Goal: Transaction & Acquisition: Purchase product/service

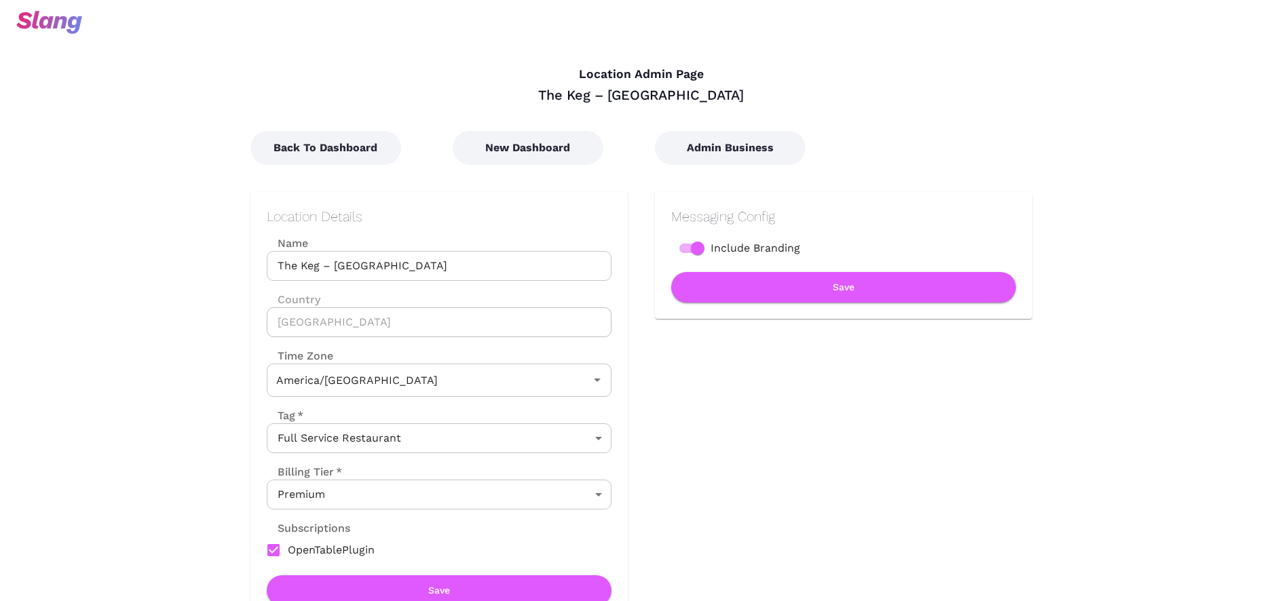
type input "Eastern Time"
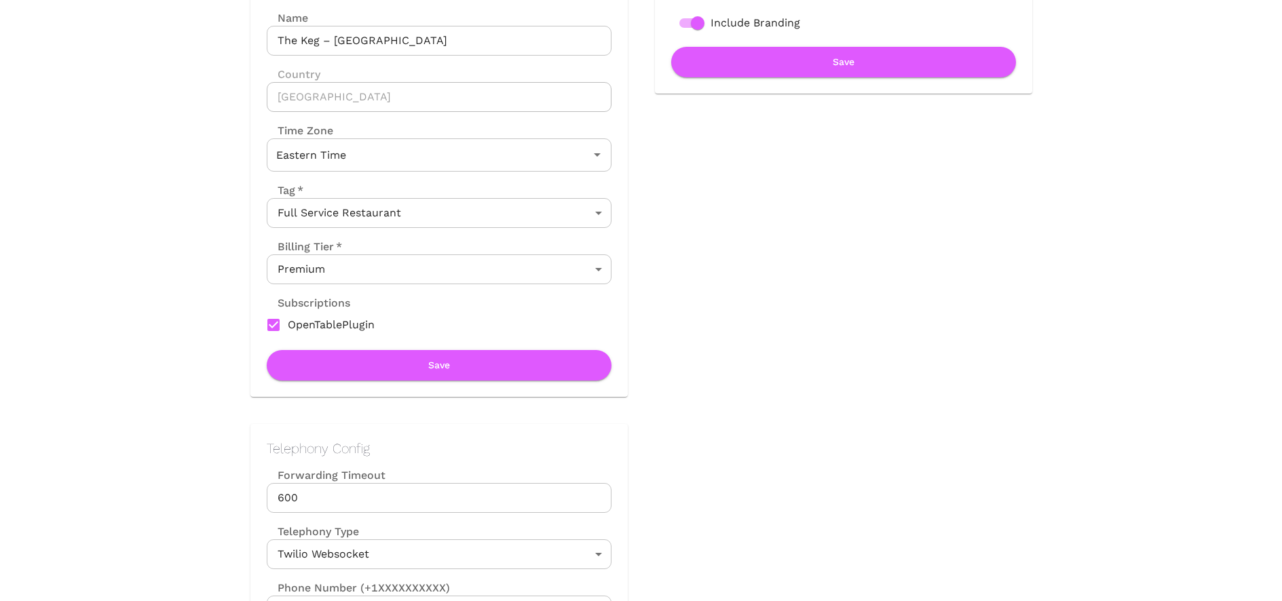
scroll to position [305, 0]
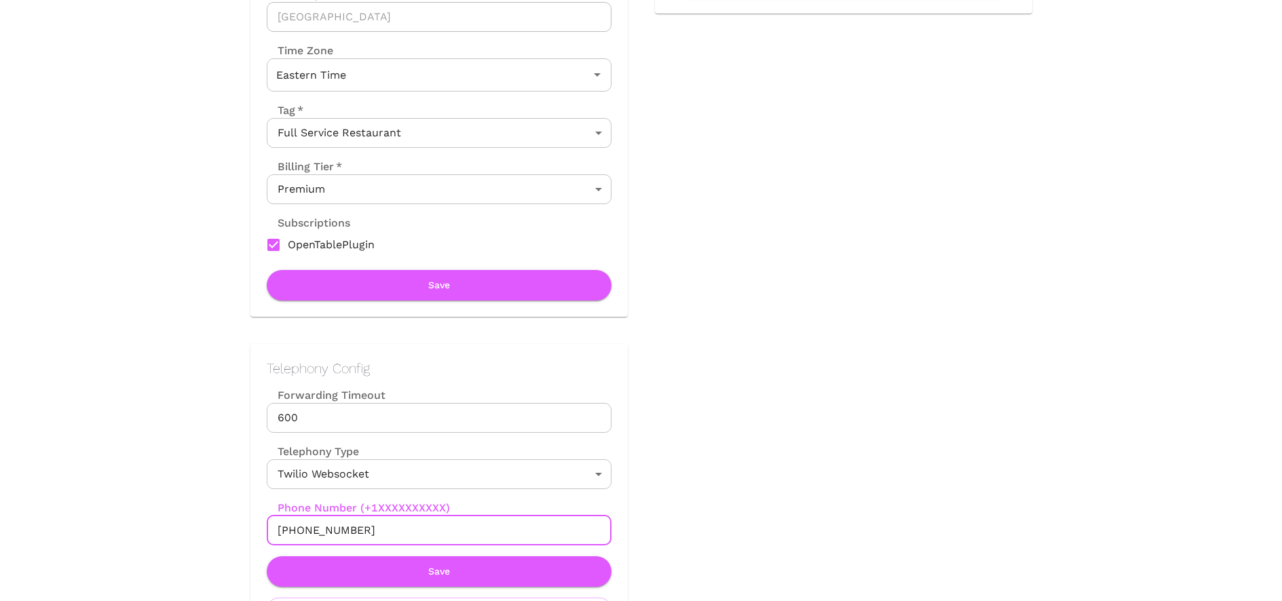
drag, startPoint x: 292, startPoint y: 529, endPoint x: 377, endPoint y: 529, distance: 85.5
click at [377, 529] on input "[PHONE_NUMBER]" at bounding box center [439, 531] width 345 height 30
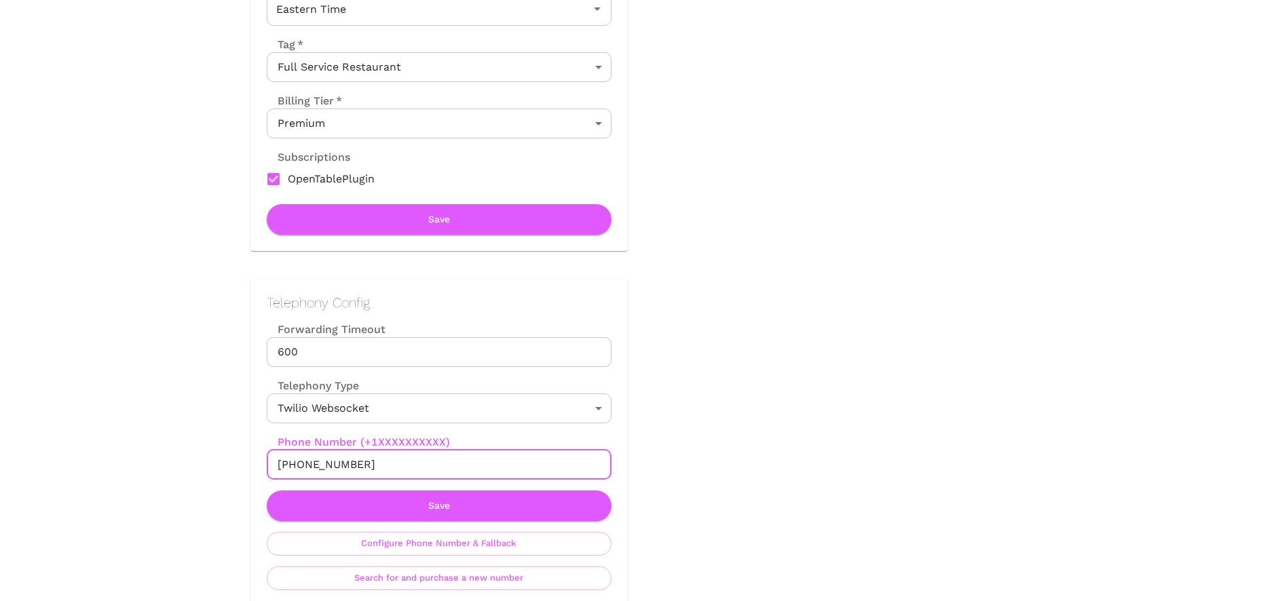
scroll to position [373, 0]
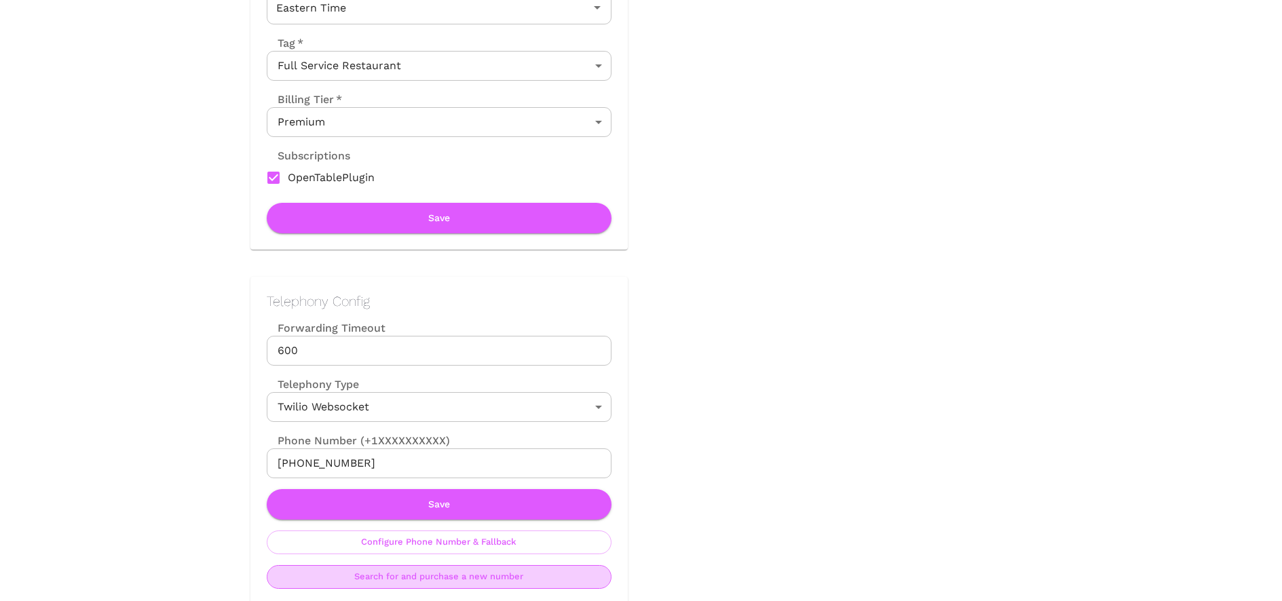
click at [535, 571] on button "Search for and purchase a new number" at bounding box center [439, 577] width 345 height 24
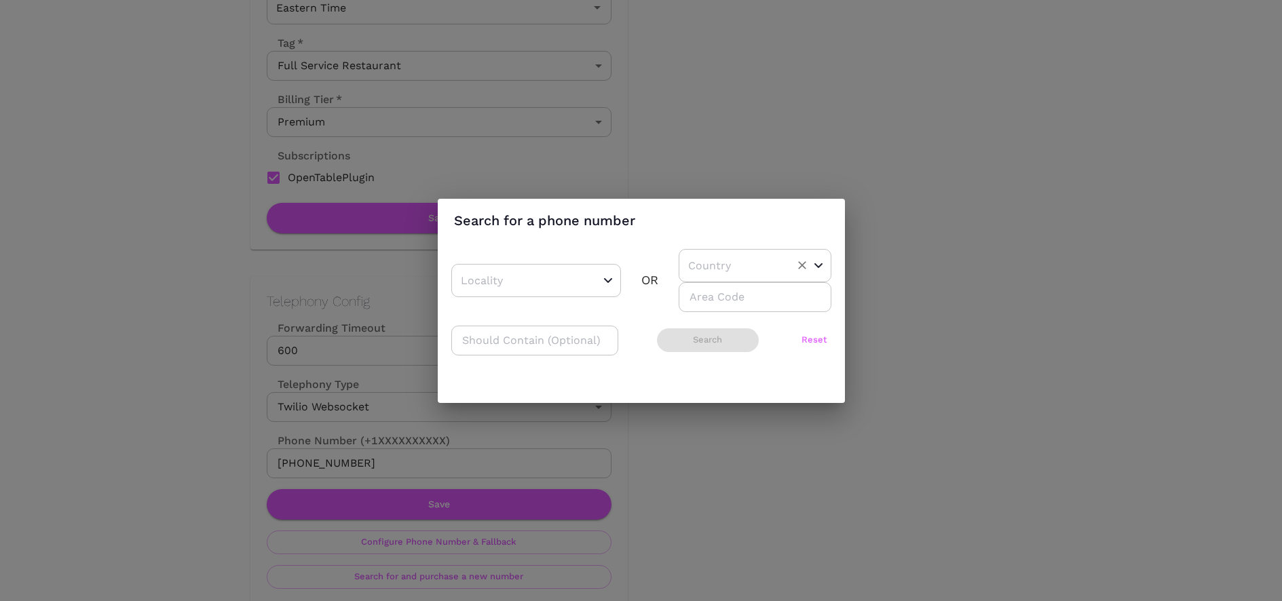
click at [701, 269] on input "text" at bounding box center [734, 265] width 98 height 21
click at [697, 317] on li "CA" at bounding box center [753, 324] width 148 height 24
type input "CA"
click at [695, 297] on input "number" at bounding box center [755, 297] width 153 height 30
click at [687, 339] on button "Search" at bounding box center [708, 340] width 102 height 24
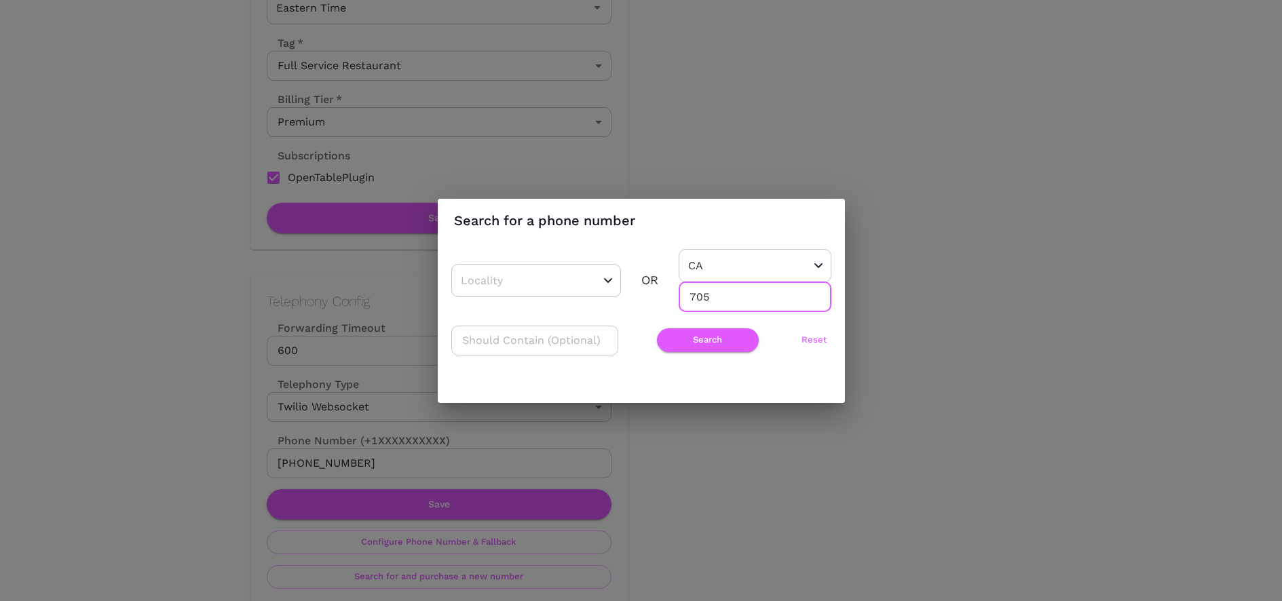
click at [698, 297] on input "705" at bounding box center [755, 297] width 153 height 30
click at [705, 339] on button "Search" at bounding box center [708, 340] width 102 height 24
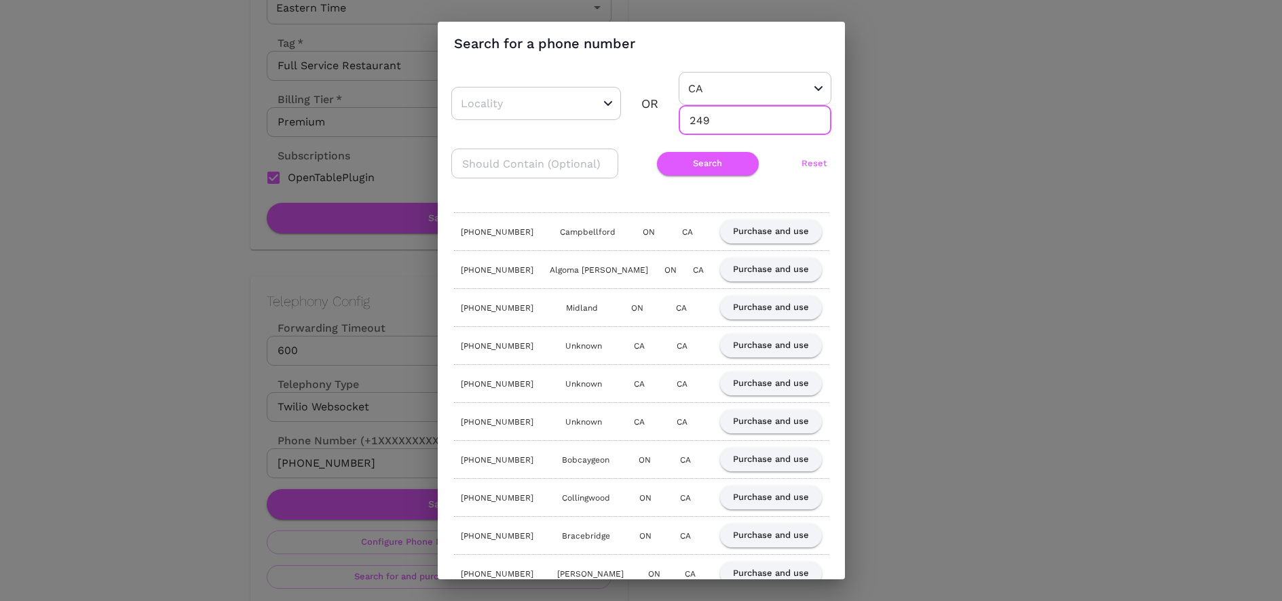
click at [696, 118] on input "249" at bounding box center [755, 120] width 153 height 30
click at [704, 158] on button "Search" at bounding box center [708, 164] width 102 height 24
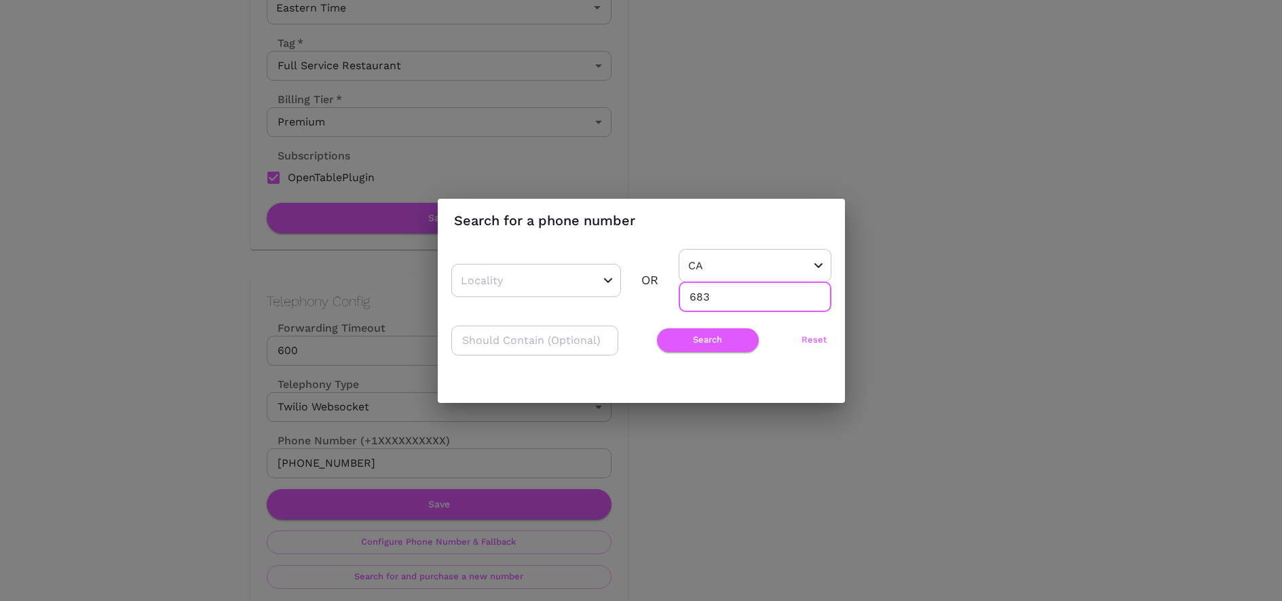
click at [700, 303] on input "683" at bounding box center [755, 297] width 153 height 30
click at [710, 299] on input "683249" at bounding box center [755, 297] width 153 height 30
type input "249"
click at [702, 339] on button "Search" at bounding box center [708, 340] width 102 height 24
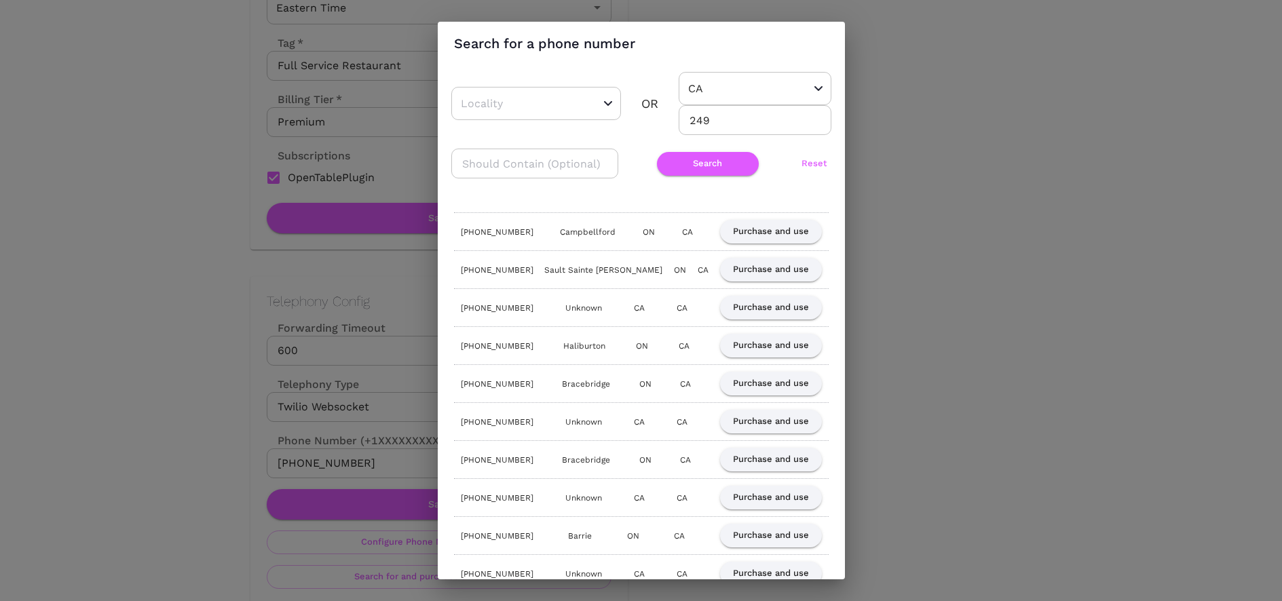
click at [1012, 178] on div "Search for a phone number ​ OR [GEOGRAPHIC_DATA] ​ 249 ​ ​ Search Reset [PHONE_…" at bounding box center [641, 300] width 1282 height 601
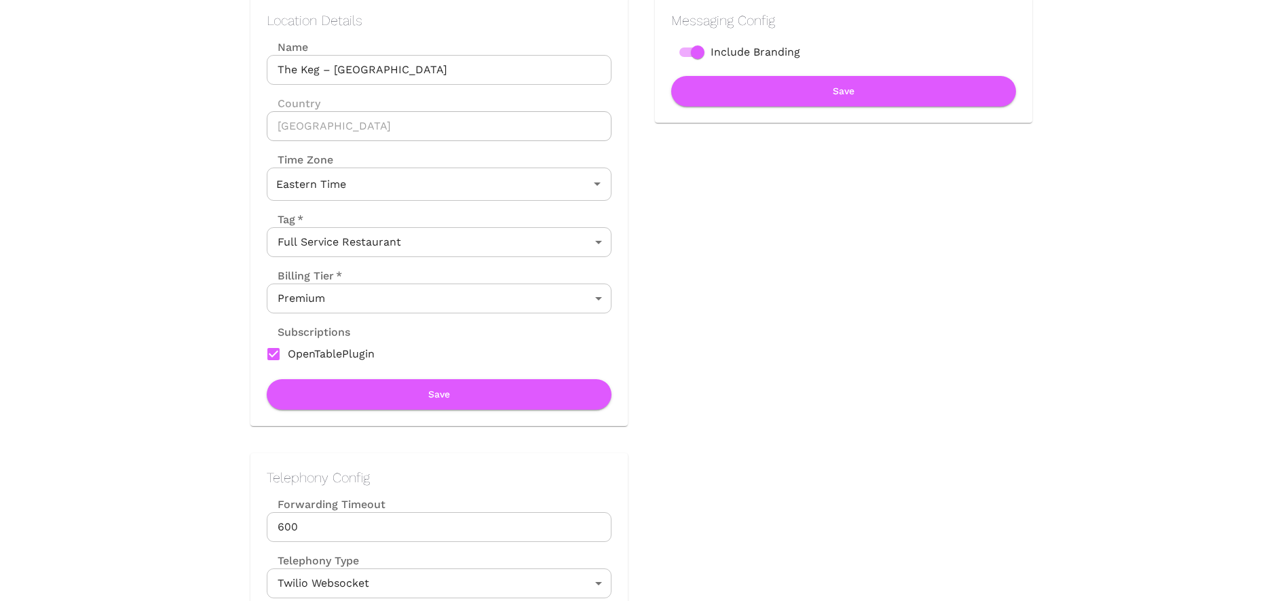
scroll to position [152, 0]
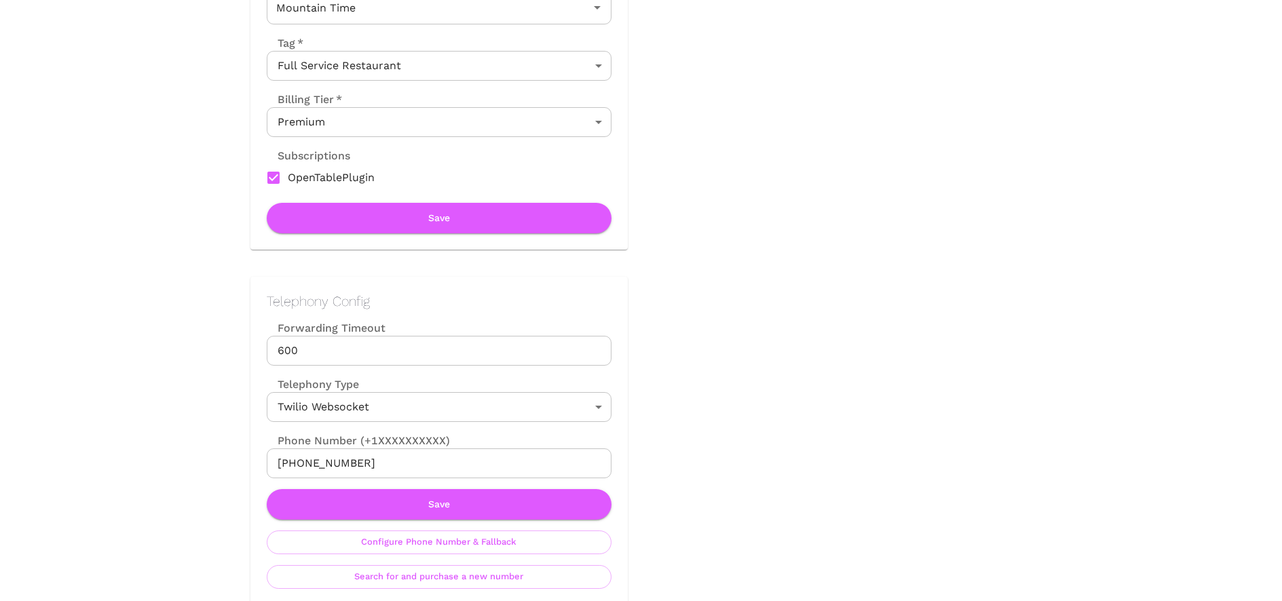
scroll to position [461, 0]
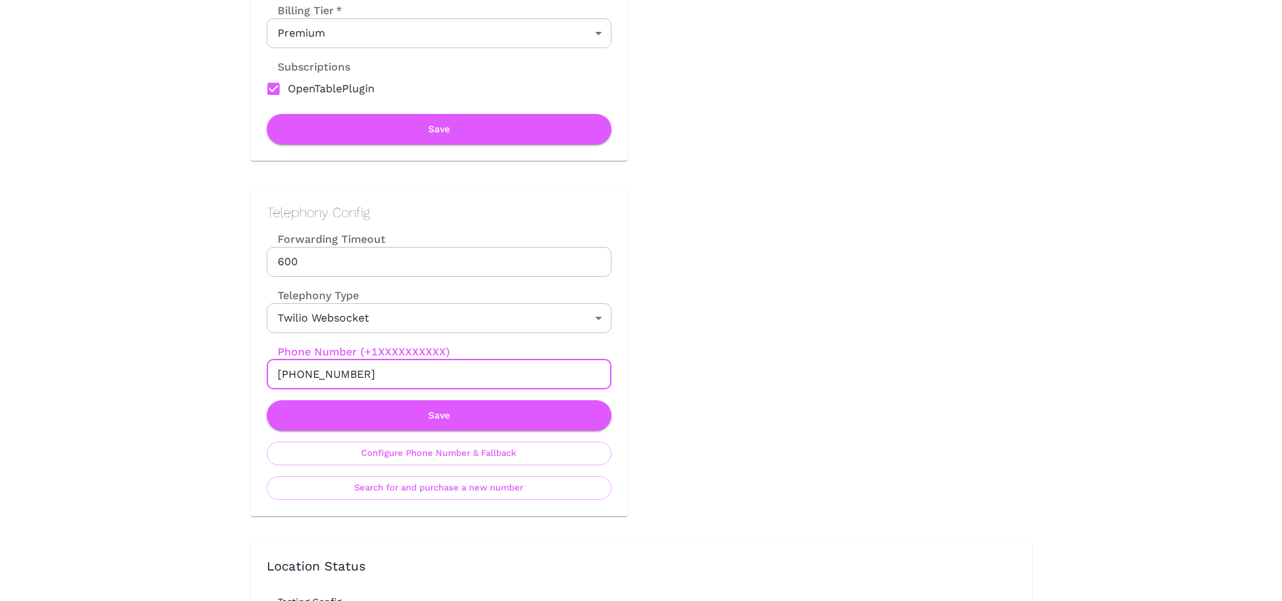
drag, startPoint x: 292, startPoint y: 373, endPoint x: 364, endPoint y: 373, distance: 71.9
click at [364, 373] on input "[PHONE_NUMBER]" at bounding box center [439, 375] width 345 height 30
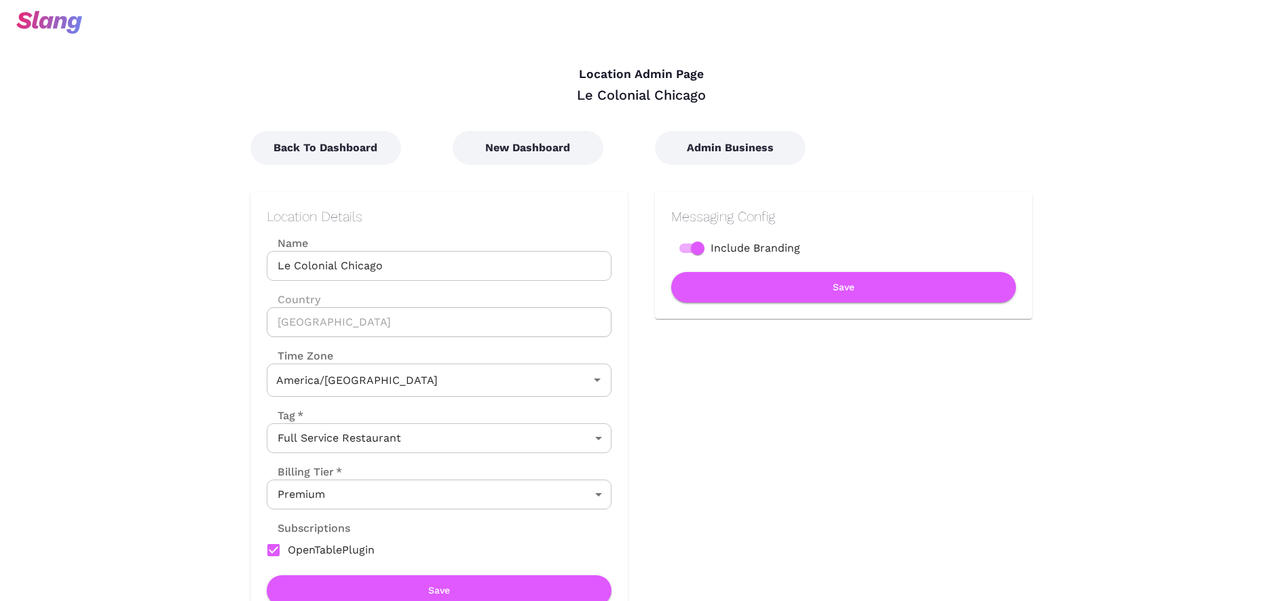
type input "Central Time"
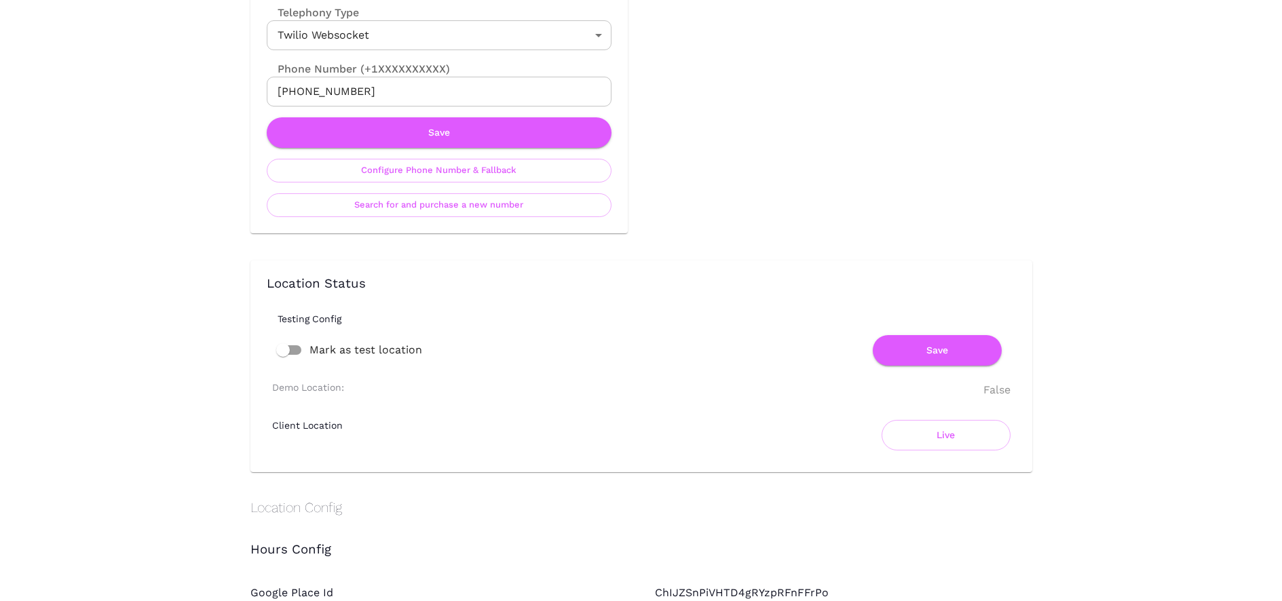
scroll to position [745, 0]
click at [297, 348] on input "Mark as test location" at bounding box center [282, 350] width 77 height 26
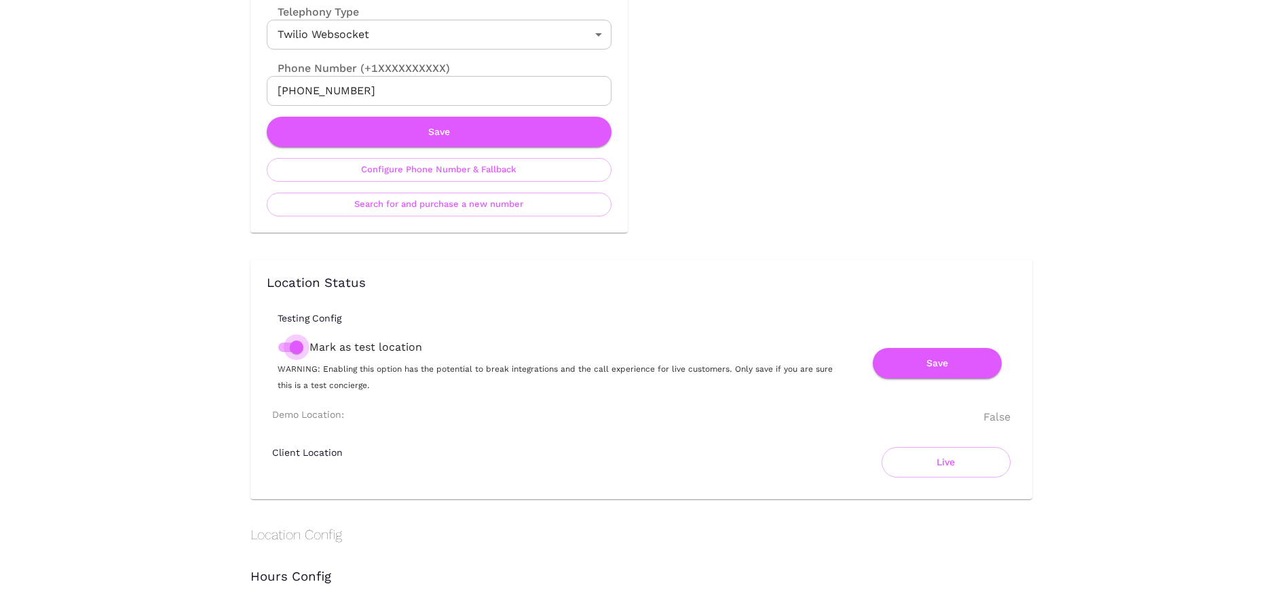
click at [284, 348] on input "Mark as test location" at bounding box center [296, 348] width 77 height 26
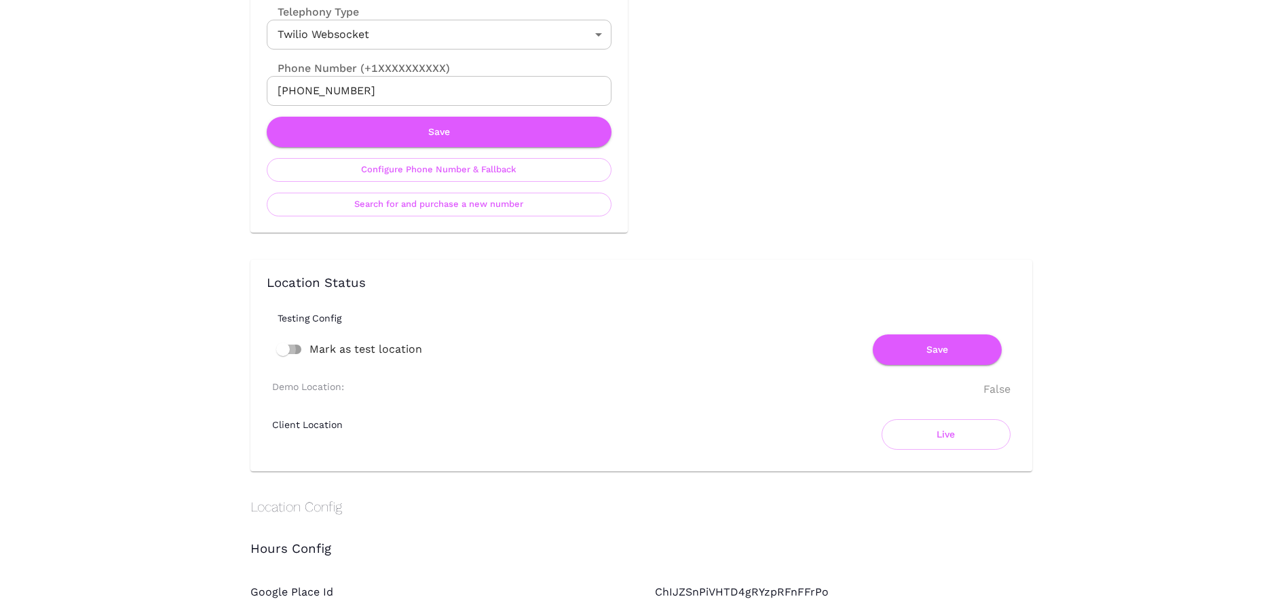
click at [284, 348] on input "Mark as test location" at bounding box center [282, 350] width 77 height 26
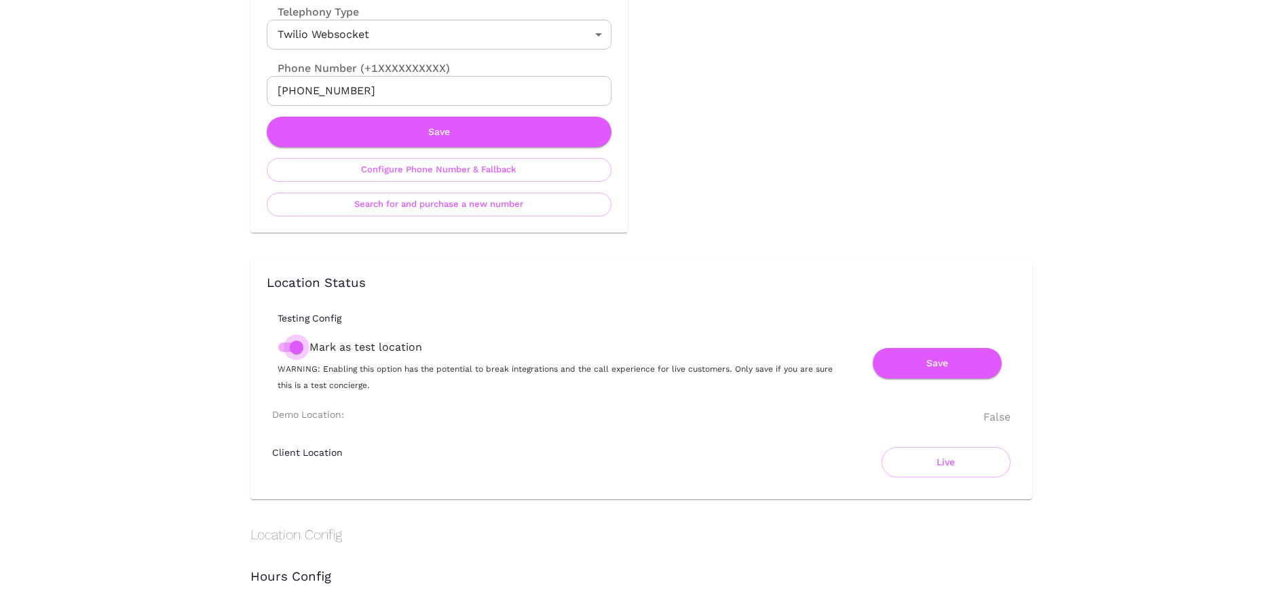
click at [284, 348] on input "Mark as test location" at bounding box center [296, 348] width 77 height 26
checkbox input "false"
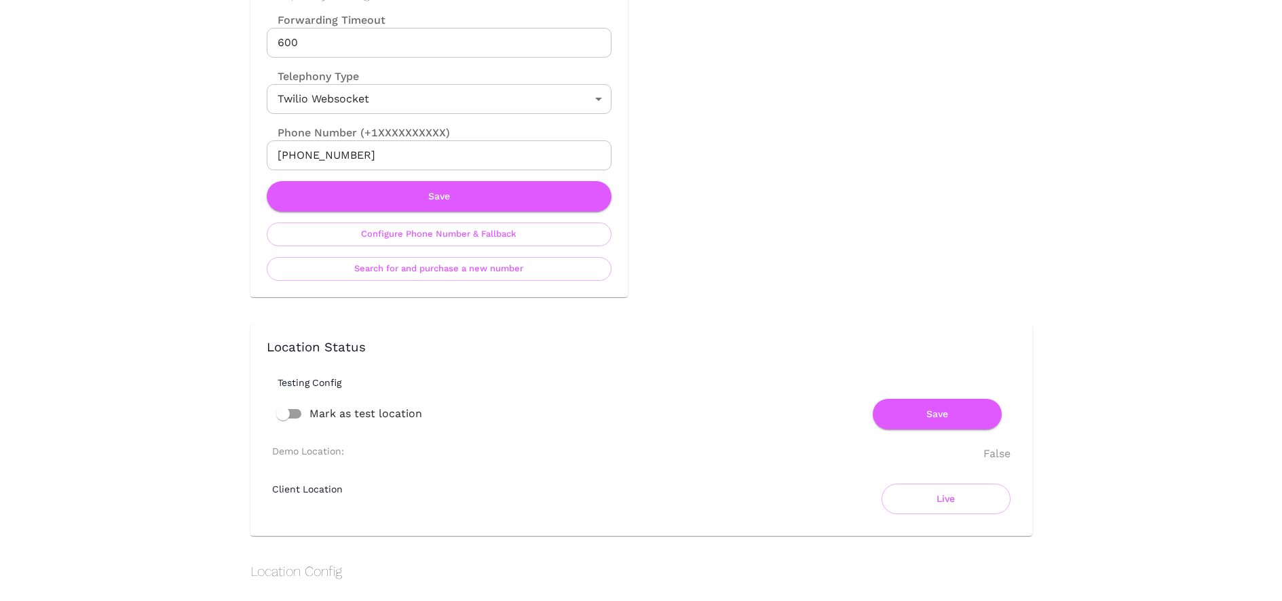
scroll to position [797, 0]
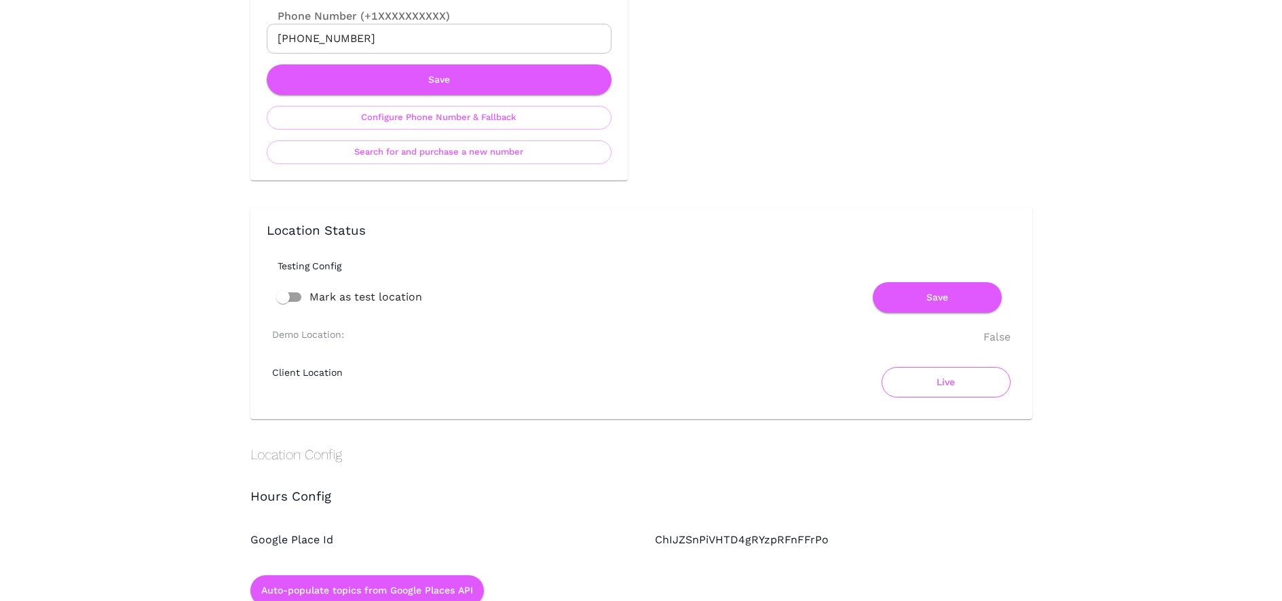
click at [918, 386] on button "Live" at bounding box center [945, 382] width 129 height 31
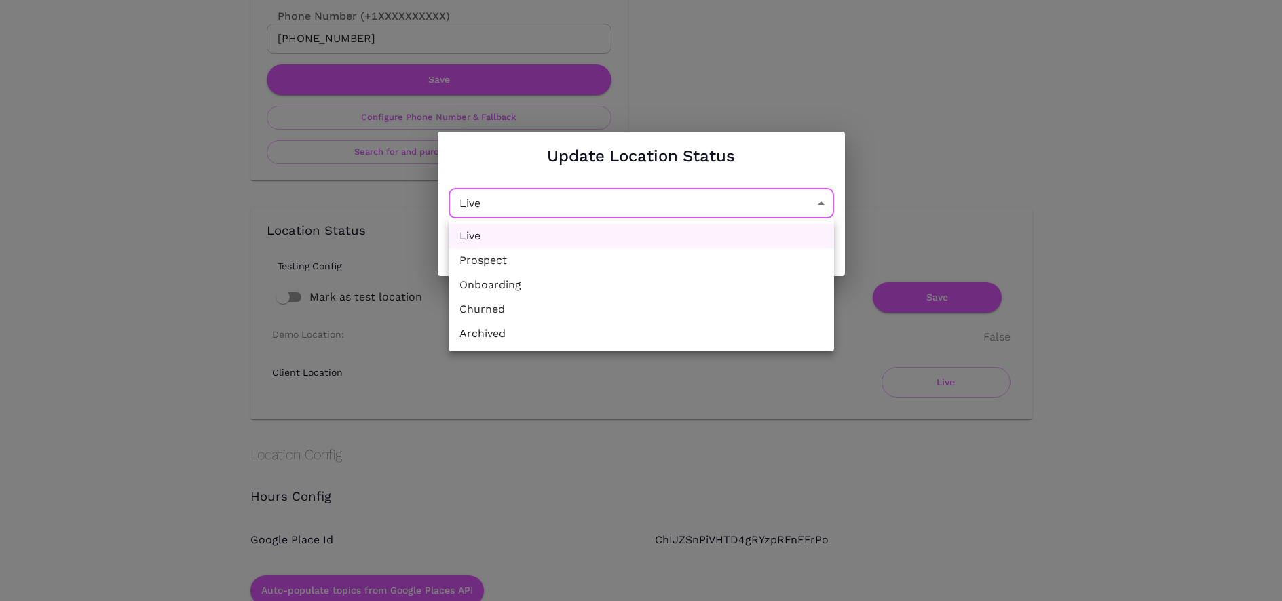
click at [953, 138] on div at bounding box center [641, 300] width 1282 height 601
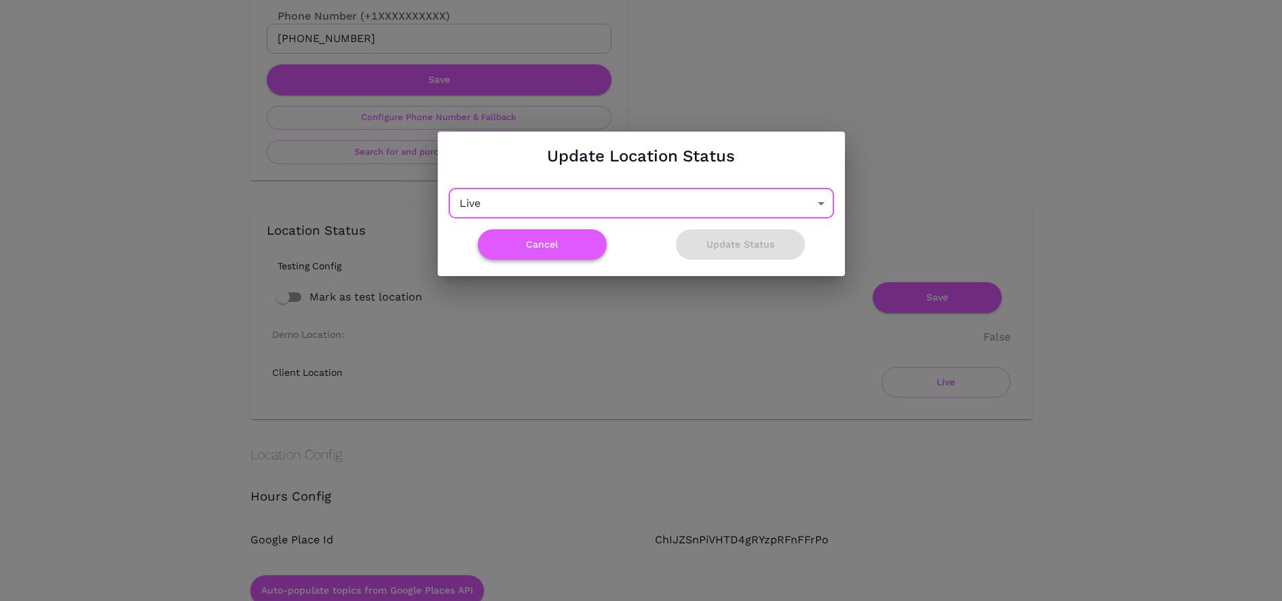
click at [539, 251] on button "Cancel" at bounding box center [542, 244] width 129 height 31
